Goal: Navigation & Orientation: Understand site structure

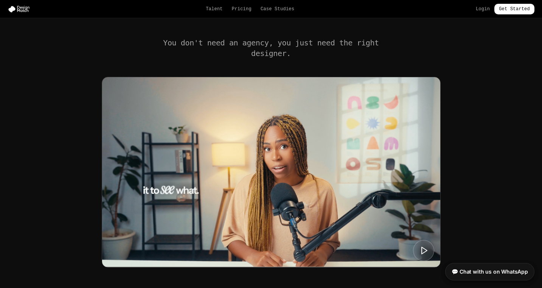
scroll to position [266, 0]
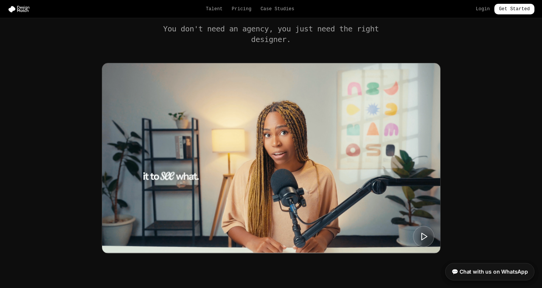
click at [281, 142] on img at bounding box center [271, 158] width 338 height 190
click at [422, 239] on icon at bounding box center [423, 236] width 9 height 9
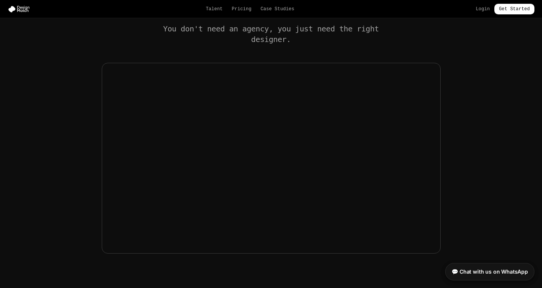
click at [511, 155] on section "You don't need an agency, you just need the right designer." at bounding box center [271, 144] width 542 height 303
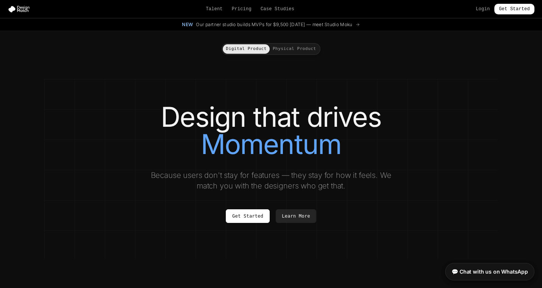
scroll to position [0, 0]
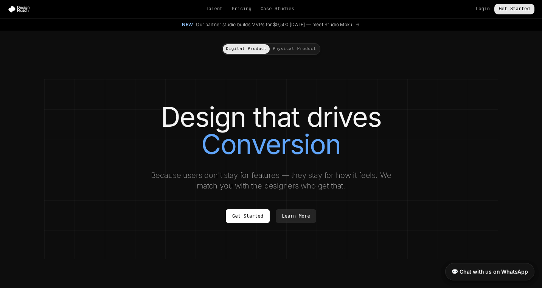
click at [505, 8] on link "Get Started" at bounding box center [514, 9] width 40 height 11
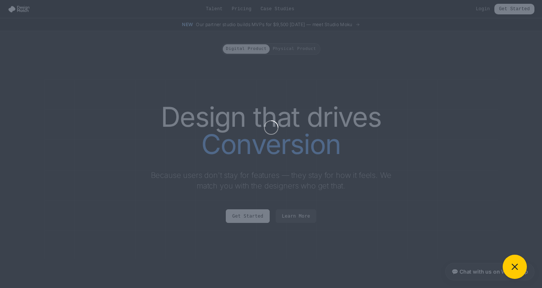
click at [407, 107] on div at bounding box center [271, 127] width 524 height 236
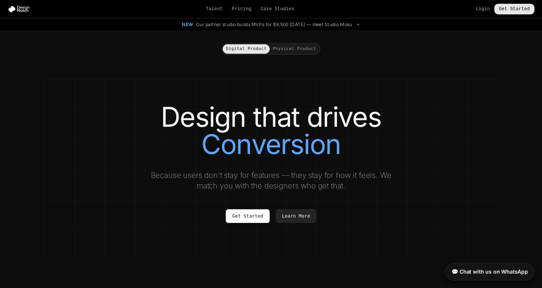
click at [506, 9] on link "Get Started" at bounding box center [514, 9] width 40 height 11
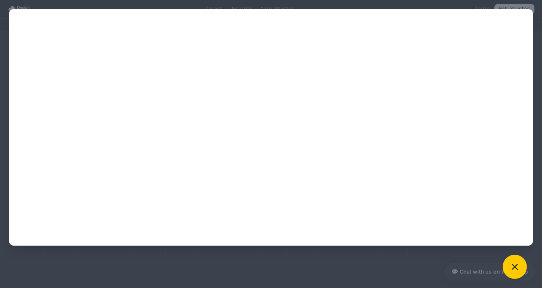
click at [280, 252] on div at bounding box center [271, 144] width 542 height 288
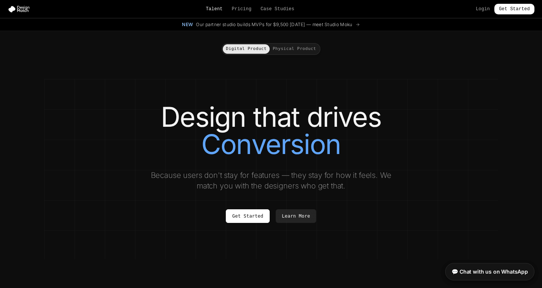
click at [210, 8] on link "Talent" at bounding box center [214, 9] width 17 height 6
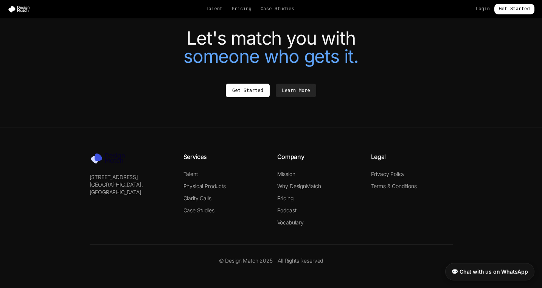
scroll to position [1688, 0]
click at [196, 212] on link "Case Studies" at bounding box center [198, 210] width 31 height 6
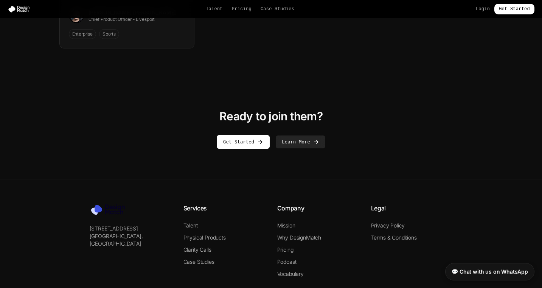
scroll to position [1223, 0]
click at [476, 265] on link "💬 Chat with us on WhatsApp" at bounding box center [489, 269] width 89 height 17
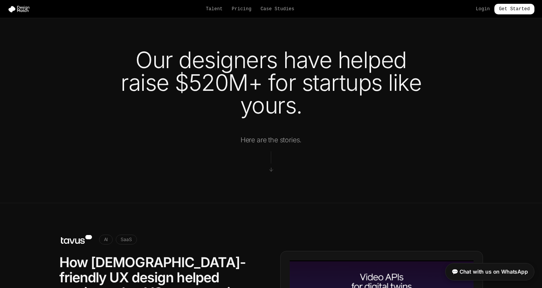
scroll to position [0, 0]
click at [24, 7] on img at bounding box center [21, 9] width 26 height 8
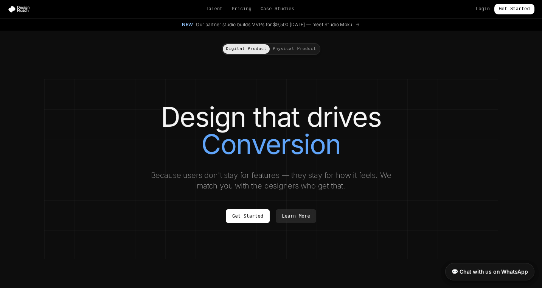
click at [315, 50] on button "Physical Product" at bounding box center [295, 48] width 50 height 9
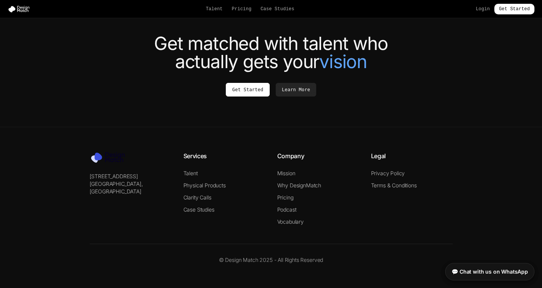
scroll to position [1930, 0]
click at [287, 211] on link "Podcast" at bounding box center [286, 209] width 19 height 6
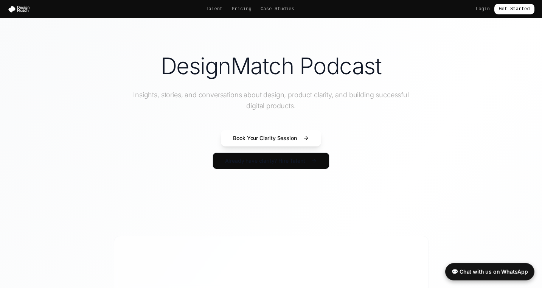
click at [22, 13] on div "Talent Pricing Case Studies Login Get Started" at bounding box center [271, 9] width 542 height 11
click at [21, 8] on img at bounding box center [21, 9] width 26 height 8
